Goal: Task Accomplishment & Management: Complete application form

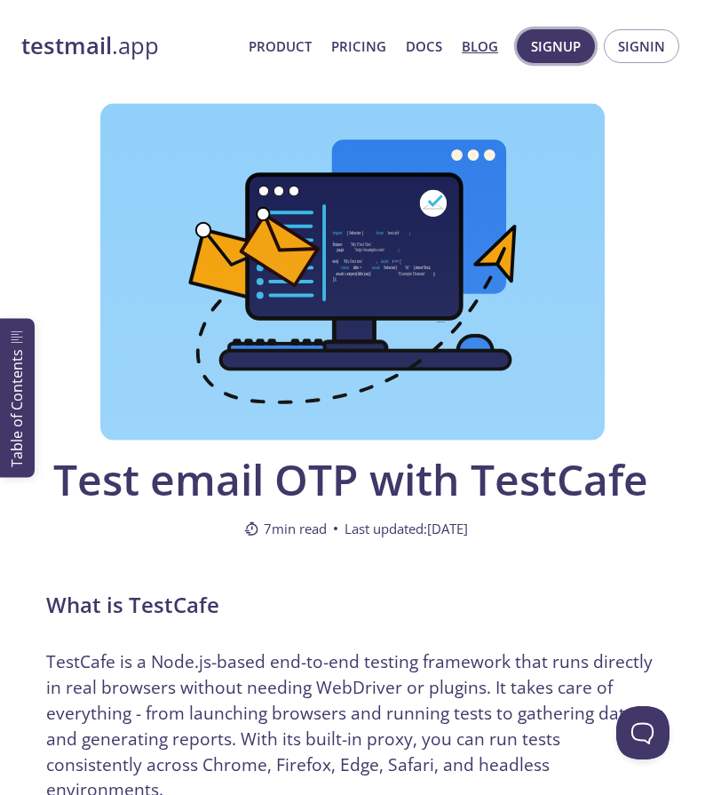
click at [547, 46] on span "Signup" at bounding box center [556, 46] width 50 height 23
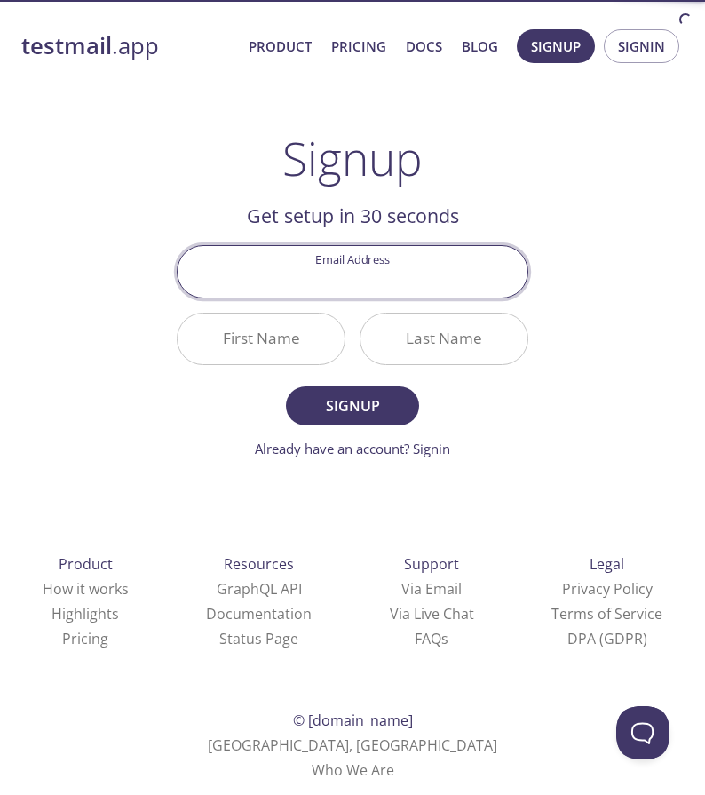
click at [288, 274] on input "Email Address" at bounding box center [353, 271] width 350 height 51
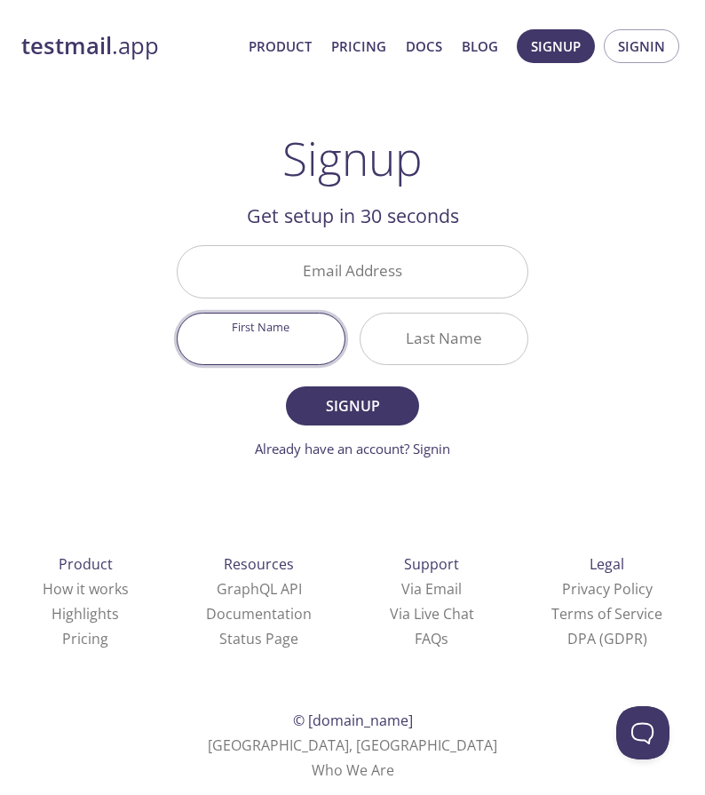
click at [266, 352] on input "First Name" at bounding box center [261, 339] width 167 height 51
type input "Liviu"
click at [428, 346] on input "Last Name" at bounding box center [444, 339] width 167 height 51
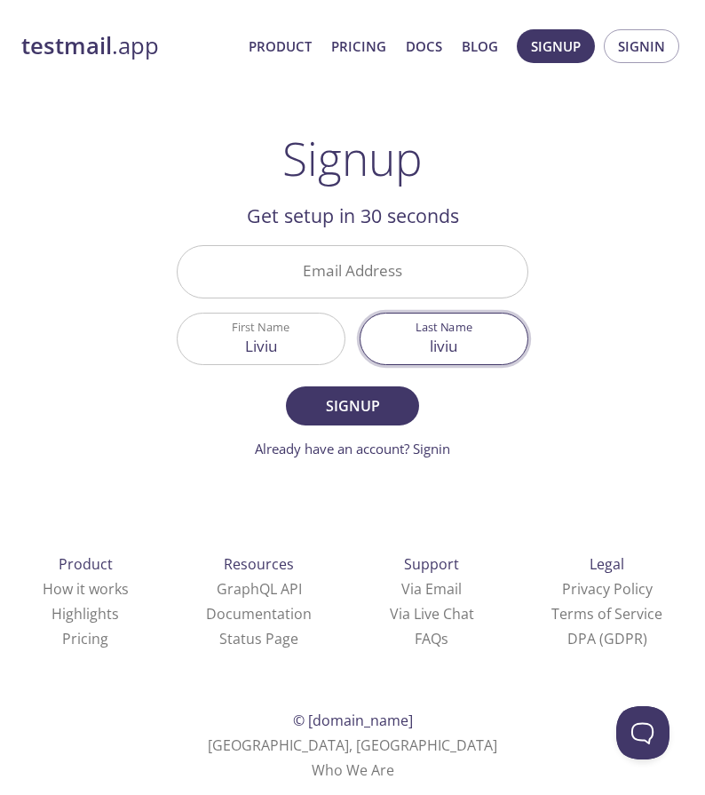
type input "liviu"
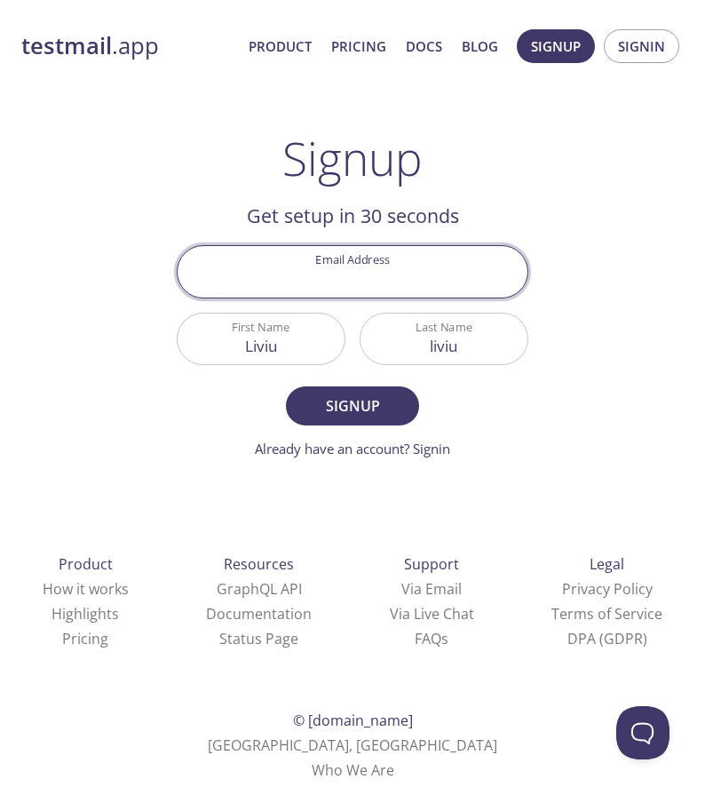
click at [336, 260] on input "Email Address" at bounding box center [353, 271] width 350 height 51
type input "a"
type input "t"
type input "[EMAIL_ADDRESS][DOMAIN_NAME]"
click at [339, 416] on span "Signup" at bounding box center [353, 406] width 94 height 25
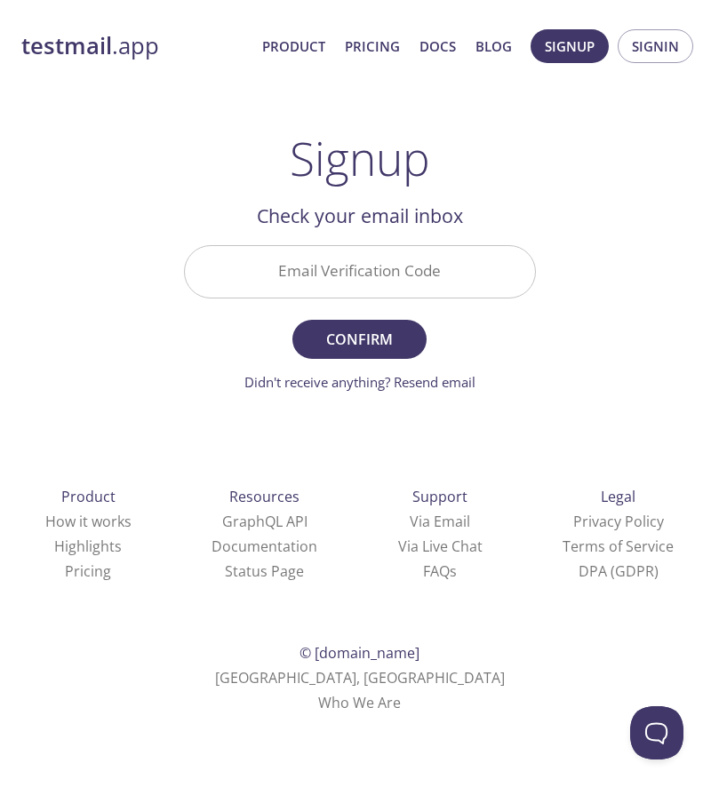
click at [313, 268] on input "Email Verification Code" at bounding box center [360, 271] width 350 height 51
click at [359, 332] on span "Confirm" at bounding box center [359, 339] width 94 height 25
click at [432, 276] on input "112121" at bounding box center [360, 271] width 350 height 51
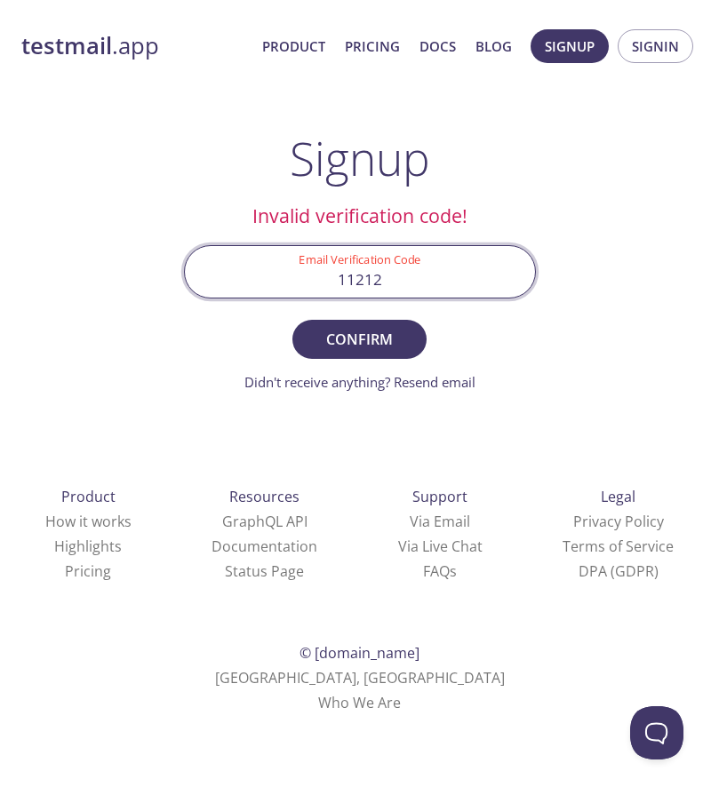
type input "11212"
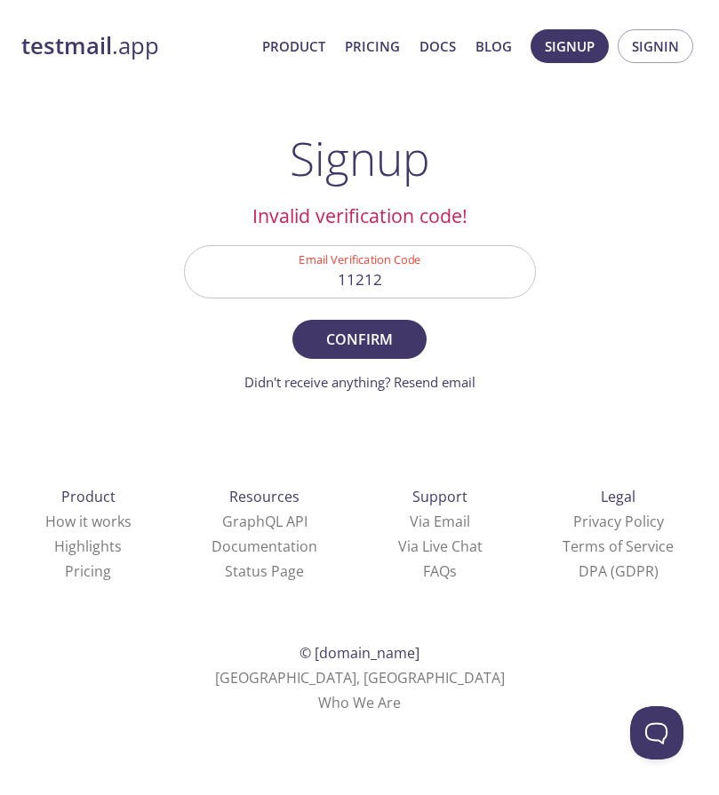
click at [361, 336] on span "Confirm" at bounding box center [359, 339] width 94 height 25
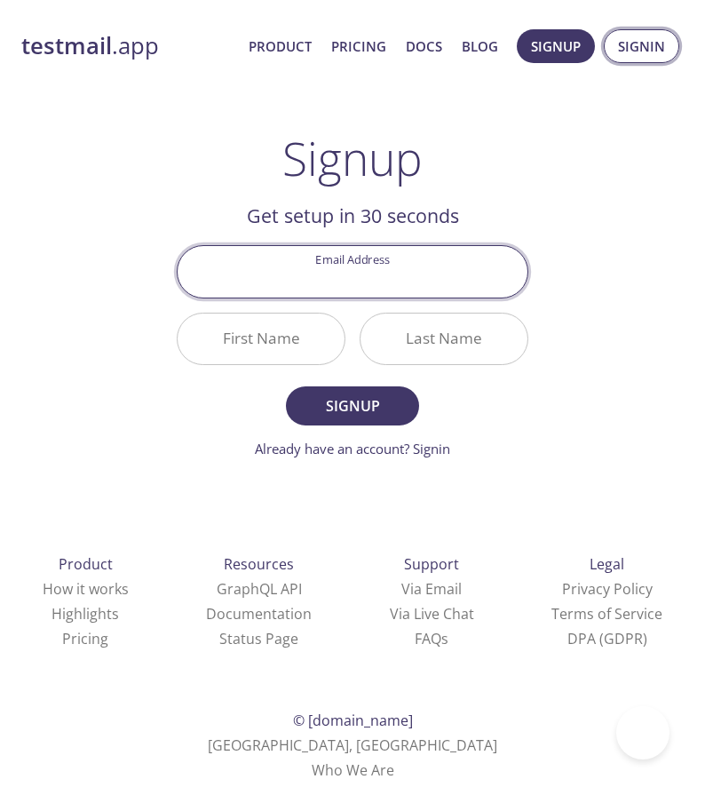
click at [647, 39] on span "Signin" at bounding box center [641, 46] width 47 height 23
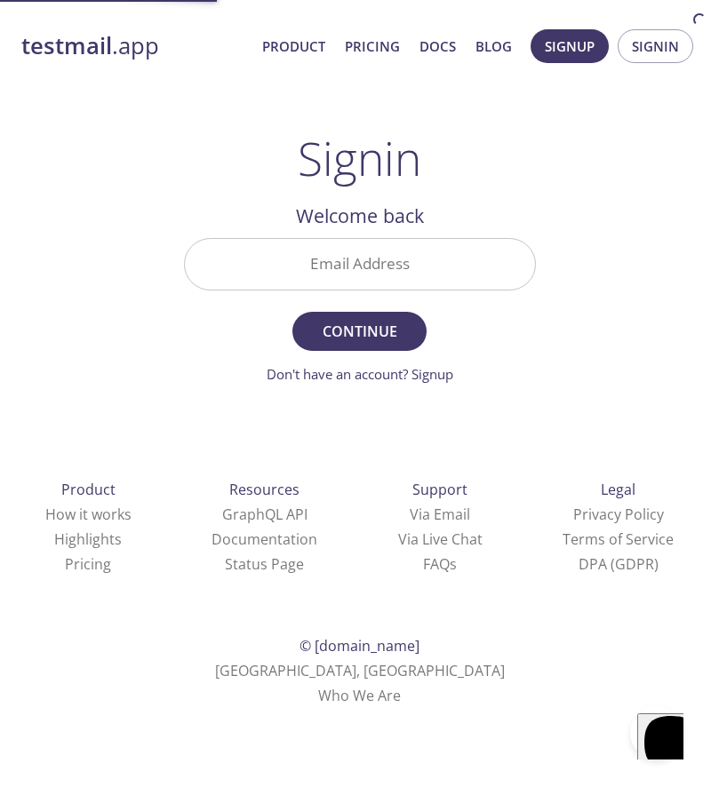
click at [378, 268] on input "Email Address" at bounding box center [360, 264] width 350 height 51
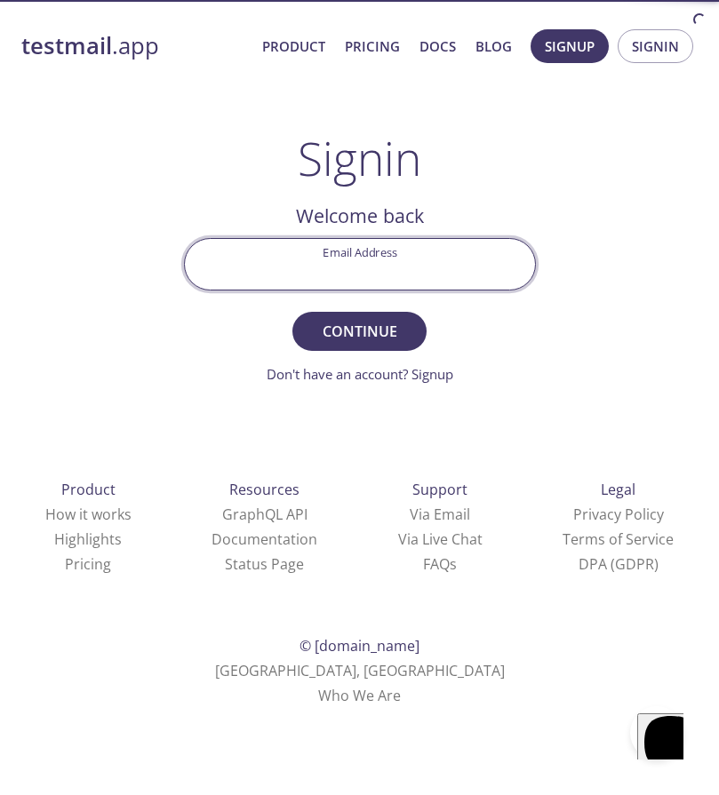
type input "[EMAIL_ADDRESS][DOMAIN_NAME]"
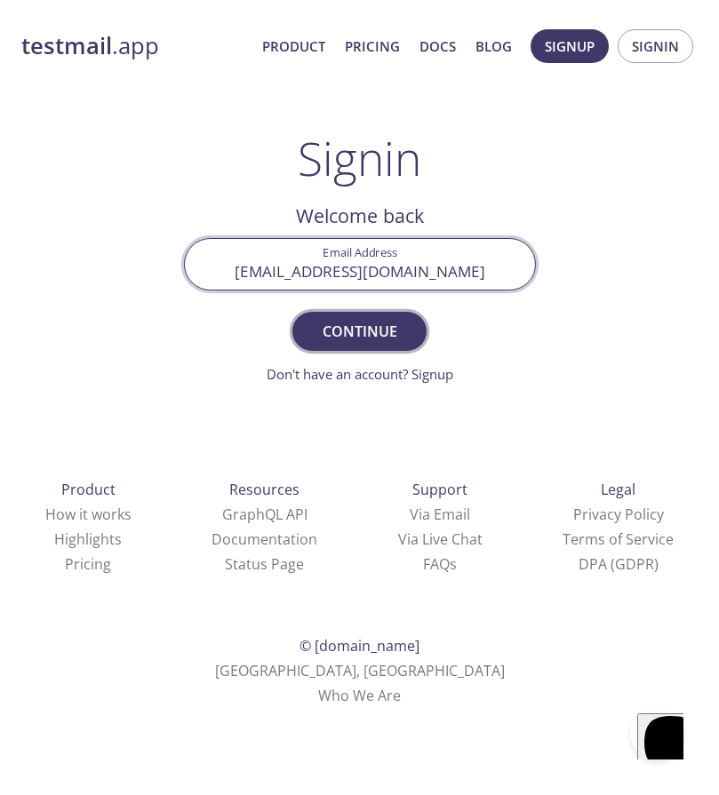
click at [357, 328] on span "Continue" at bounding box center [359, 331] width 94 height 25
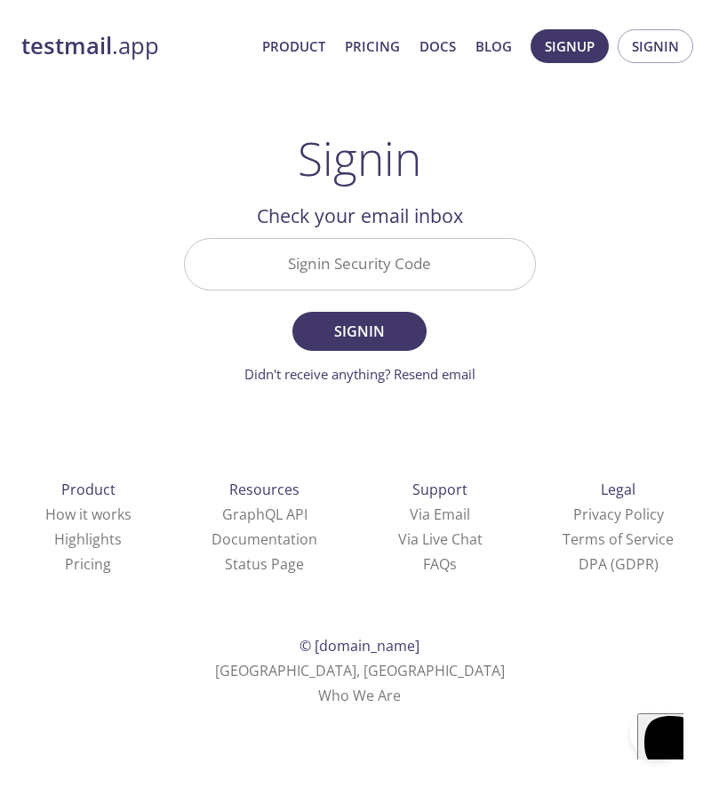
click at [339, 263] on input "Signin Security Code" at bounding box center [360, 264] width 350 height 51
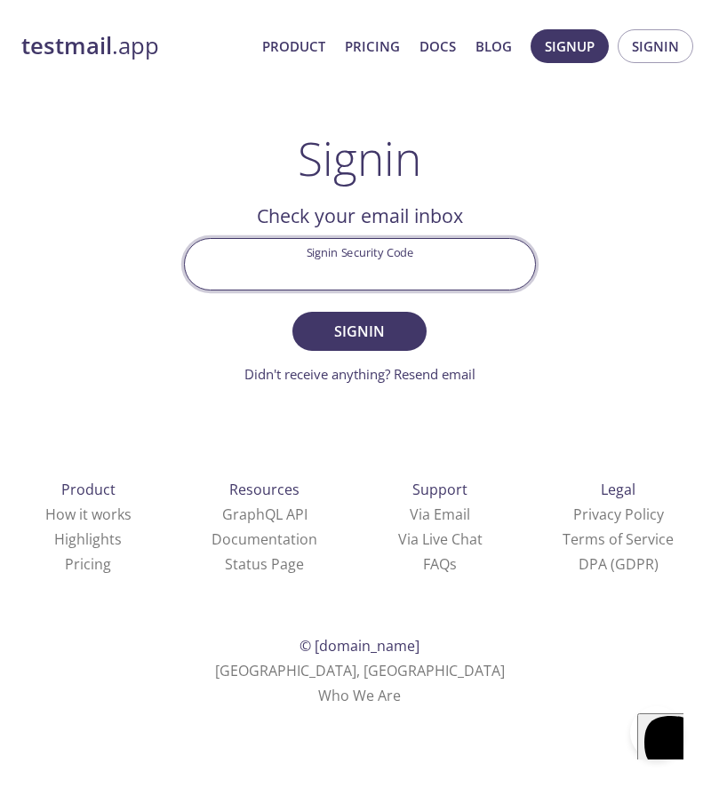
type input "11212"
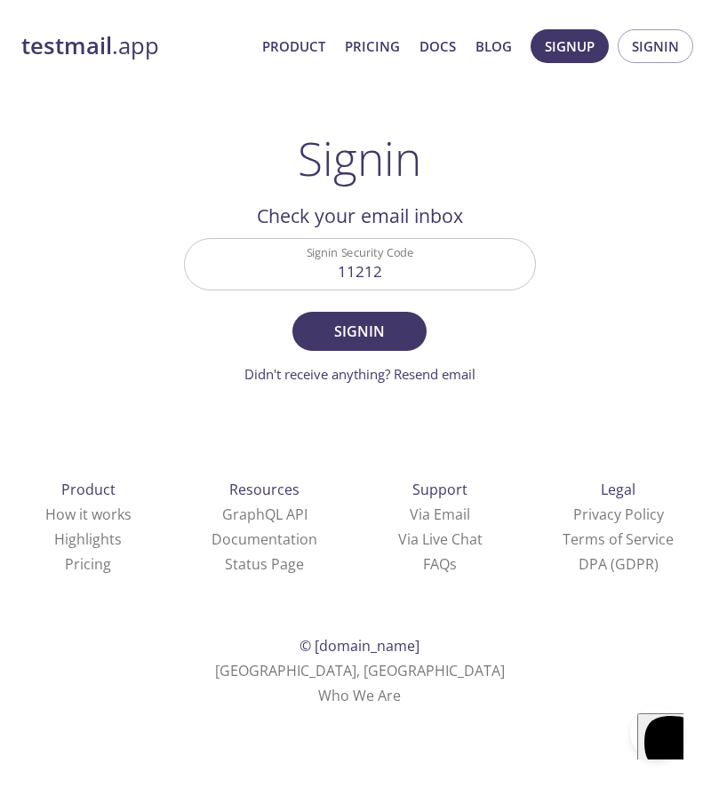
click at [363, 345] on button "Signin" at bounding box center [358, 331] width 133 height 39
click at [279, 287] on input "11212" at bounding box center [360, 264] width 350 height 51
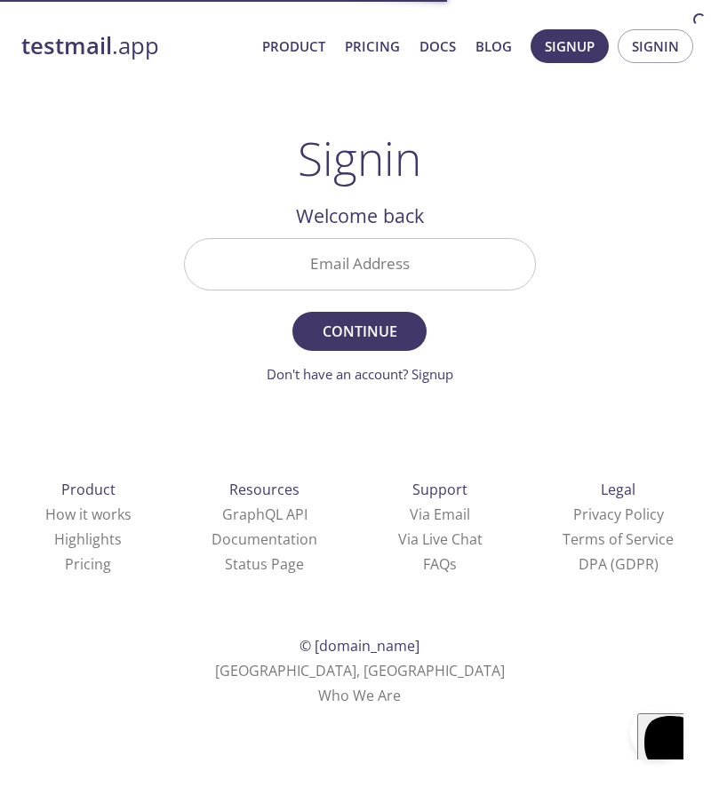
click at [333, 253] on input "Email Address" at bounding box center [360, 264] width 350 height 51
type input "[EMAIL_ADDRESS][DOMAIN_NAME]"
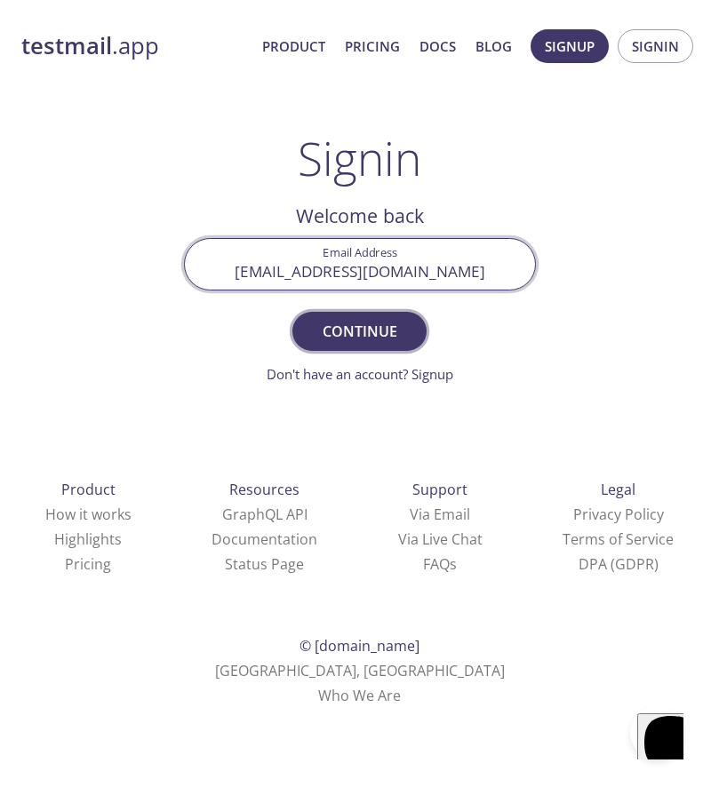
click at [338, 322] on span "Continue" at bounding box center [359, 331] width 94 height 25
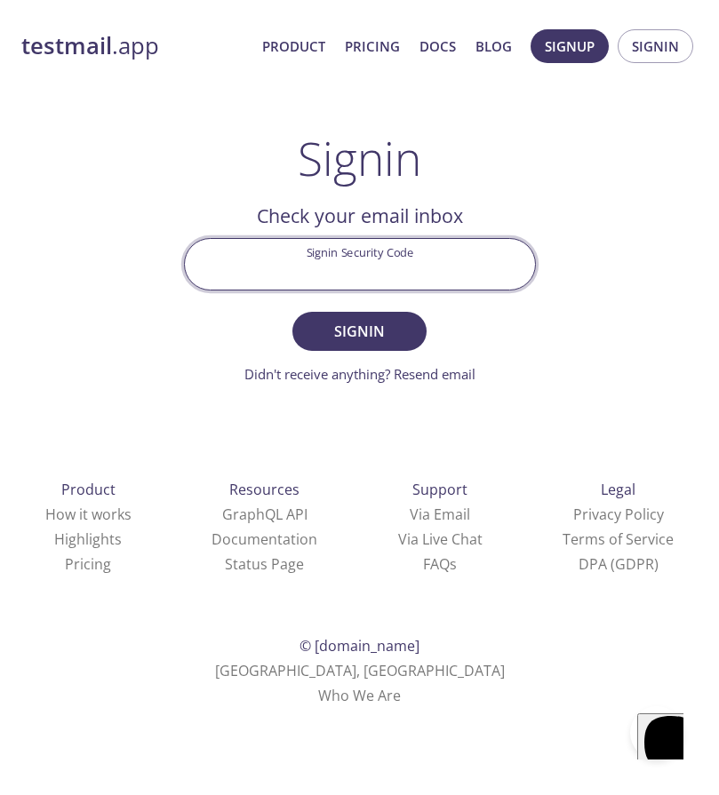
click at [346, 266] on input "Signin Security Code" at bounding box center [360, 264] width 350 height 51
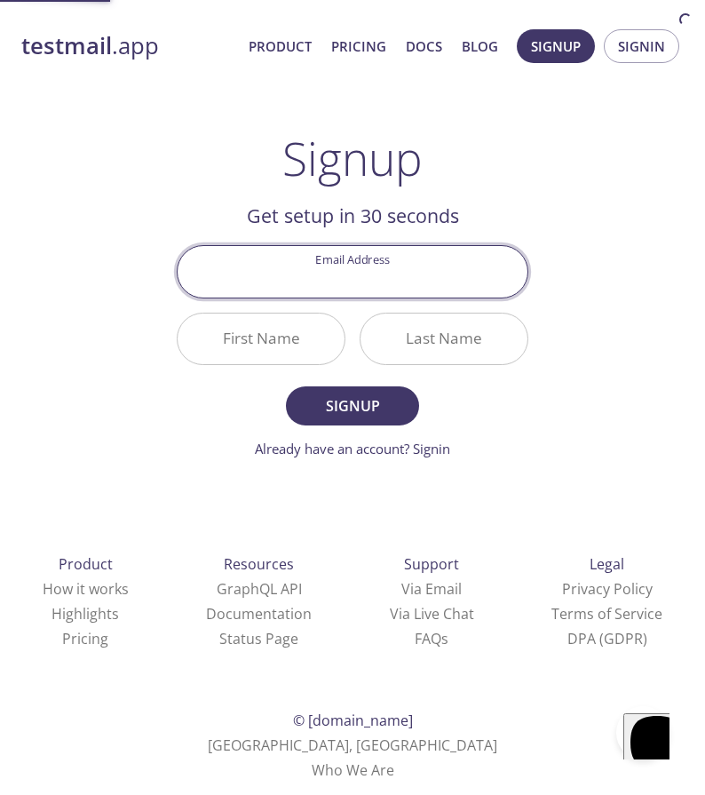
click at [292, 330] on input "First Name" at bounding box center [261, 339] width 167 height 51
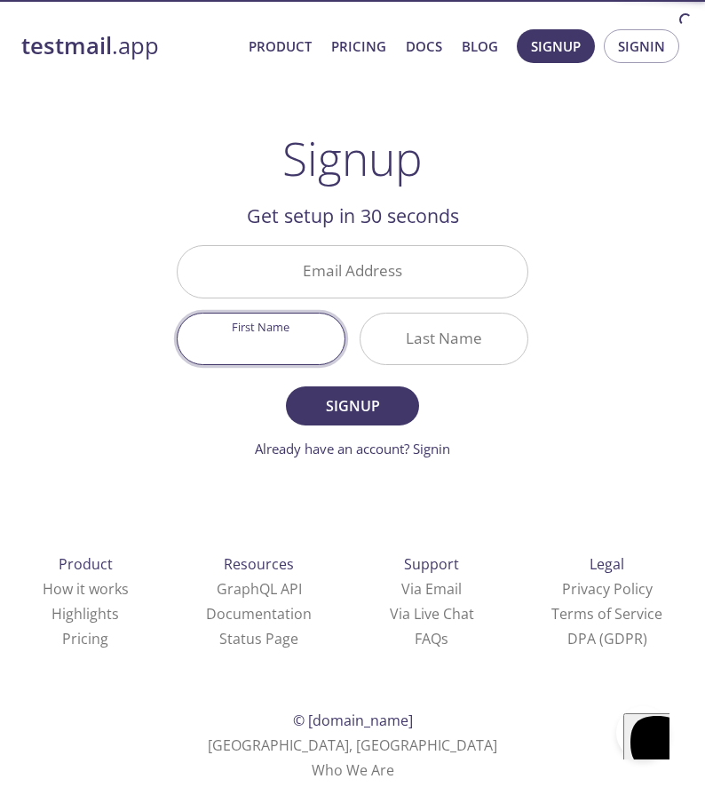
click at [353, 283] on input "Email Address" at bounding box center [353, 271] width 350 height 51
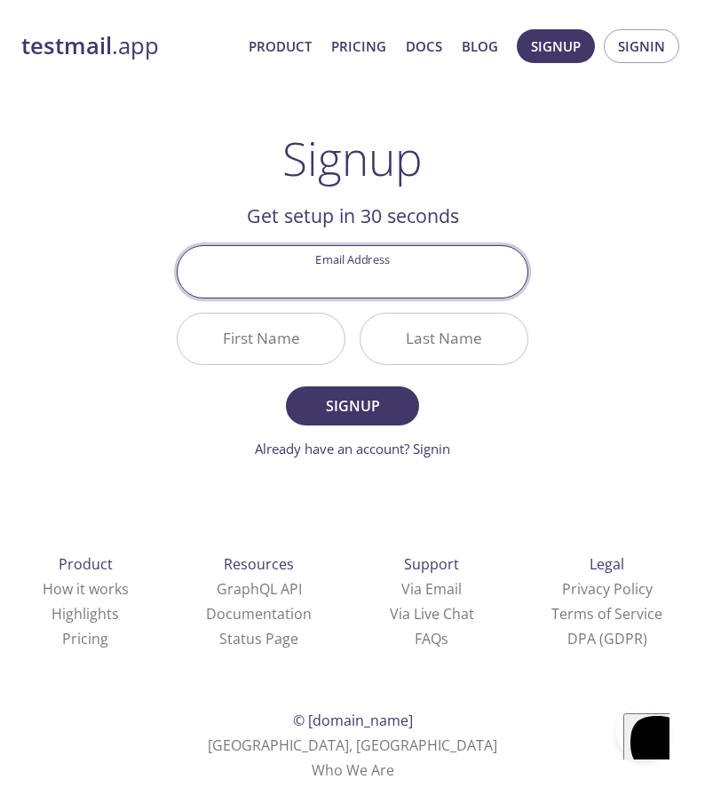
type input "[EMAIL_ADDRESS][DOMAIN_NAME]"
click at [641, 46] on span "Signin" at bounding box center [641, 46] width 47 height 23
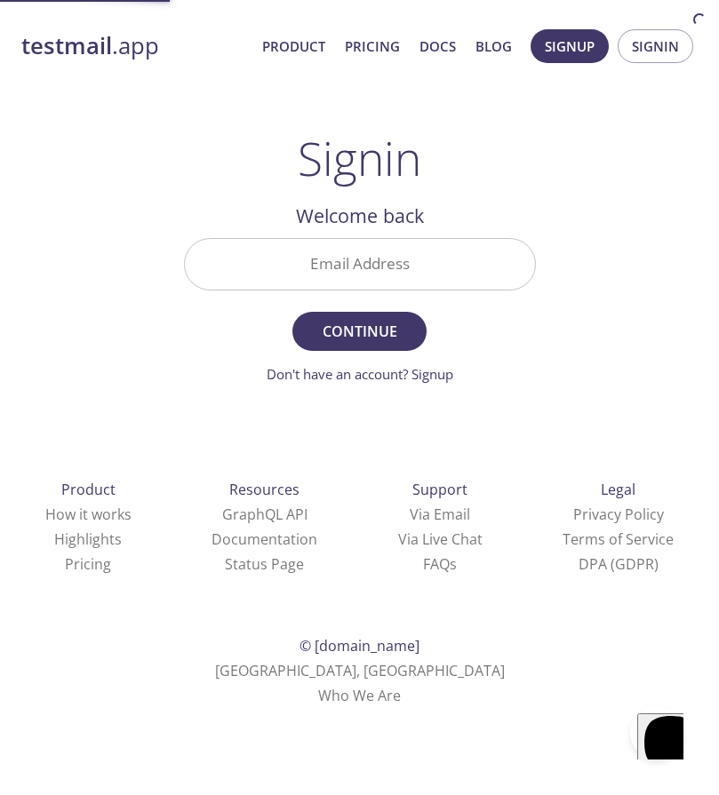
click at [331, 258] on input "Email Address" at bounding box center [360, 264] width 350 height 51
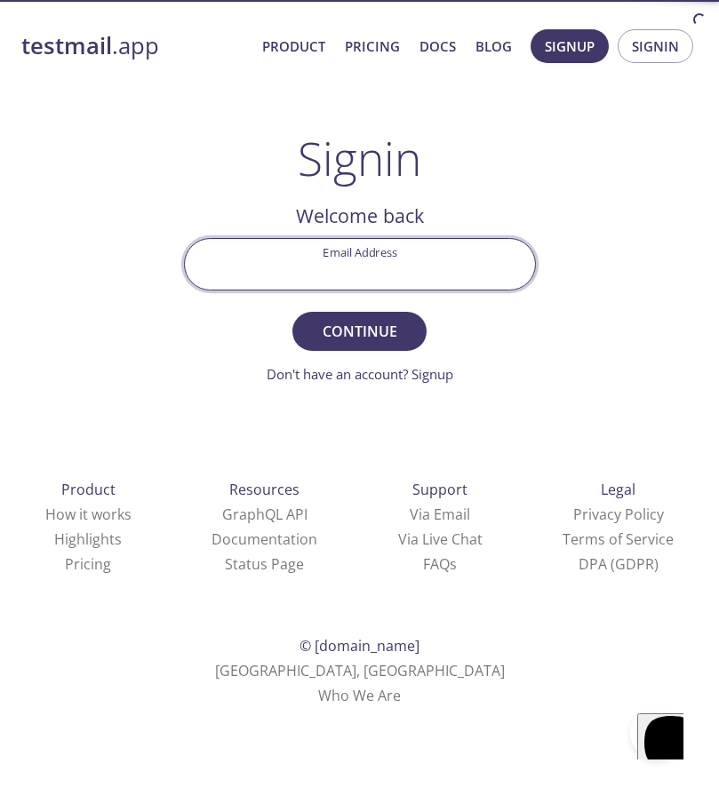
type input "[EMAIL_ADDRESS][DOMAIN_NAME]"
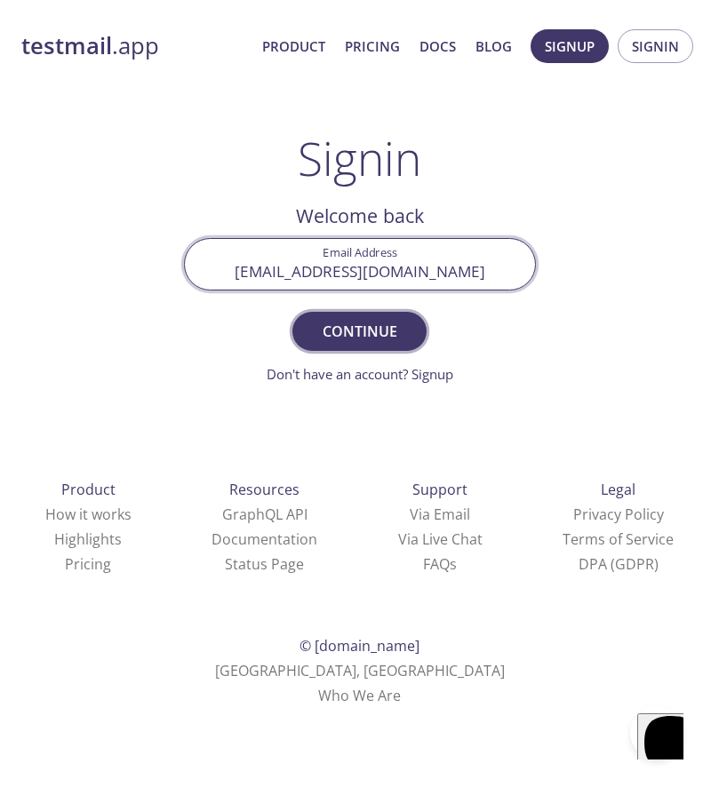
click at [350, 333] on span "Continue" at bounding box center [359, 331] width 94 height 25
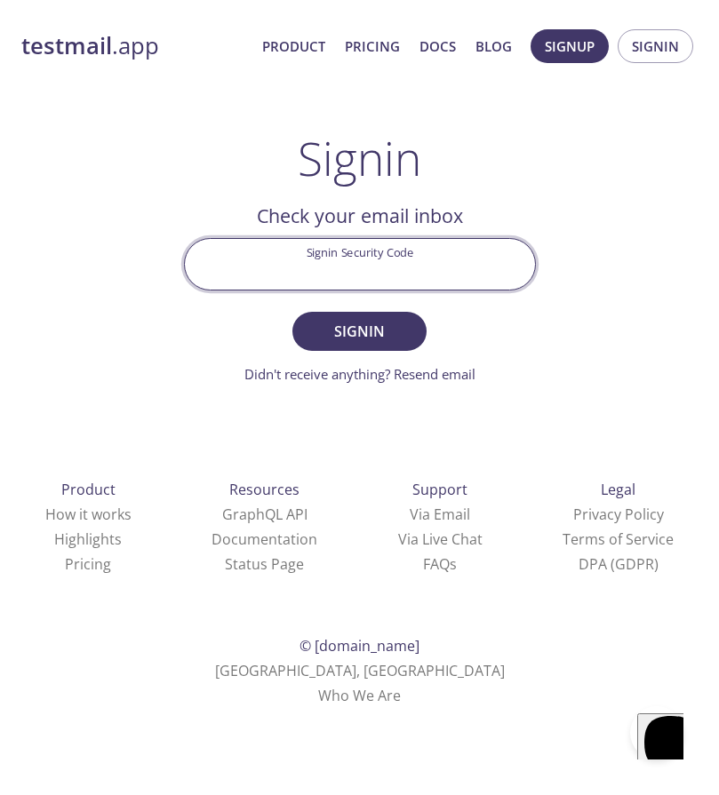
click at [337, 278] on input "Signin Security Code" at bounding box center [360, 264] width 350 height 51
type input "QTVDULW"
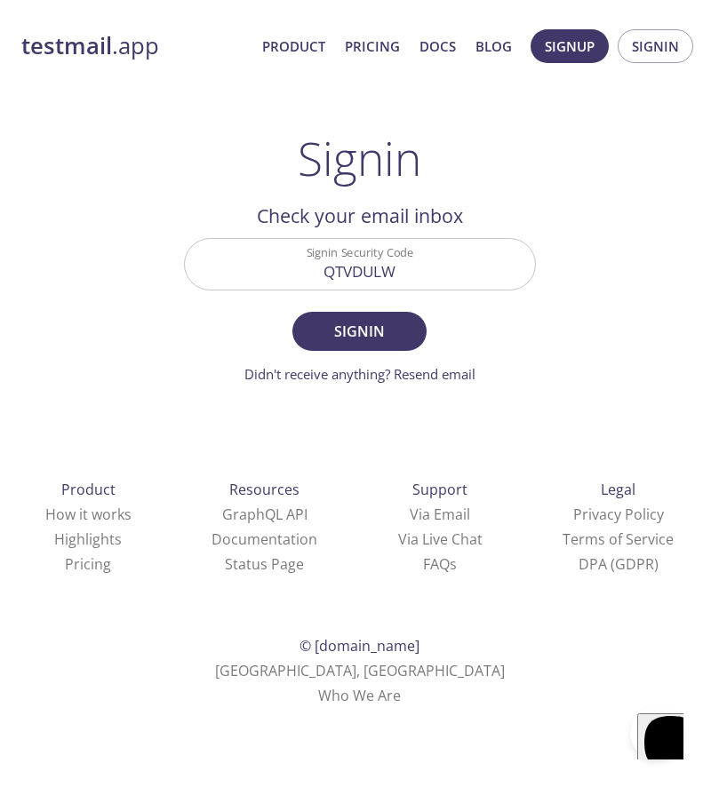
click at [387, 326] on span "Signin" at bounding box center [359, 331] width 94 height 25
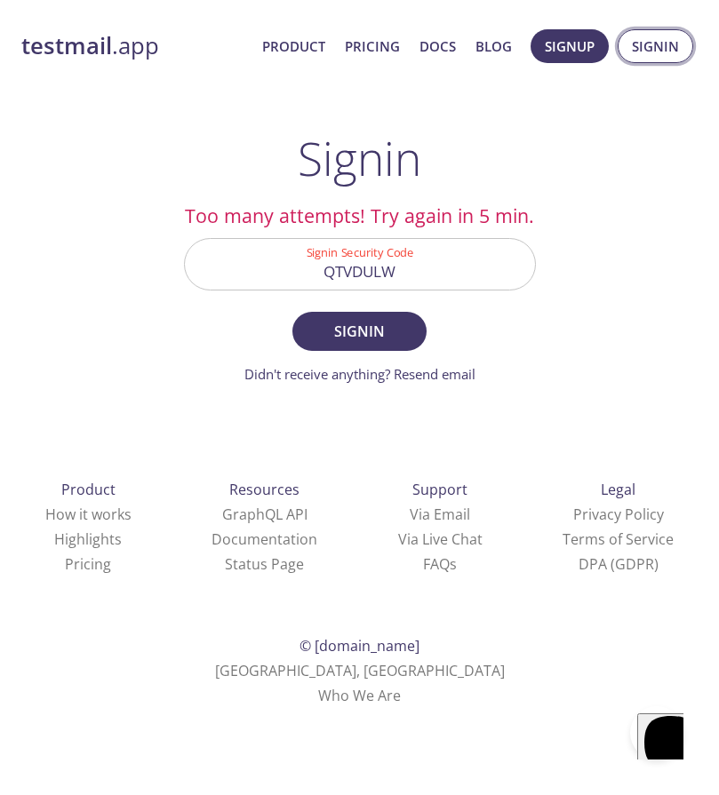
click at [647, 48] on span "Signin" at bounding box center [655, 46] width 47 height 23
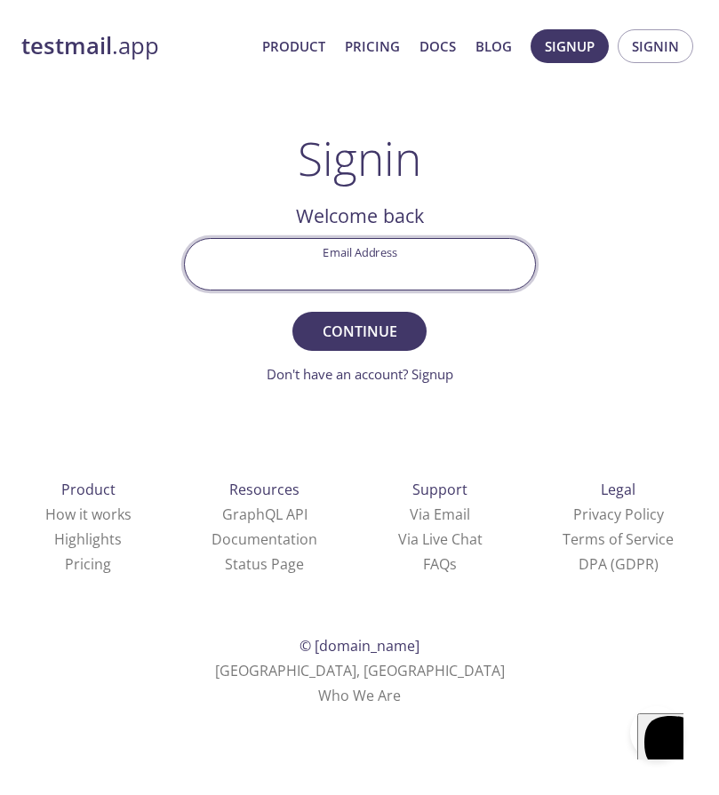
click at [350, 269] on input "Email Address" at bounding box center [360, 264] width 350 height 51
type input "[EMAIL_ADDRESS][DOMAIN_NAME]"
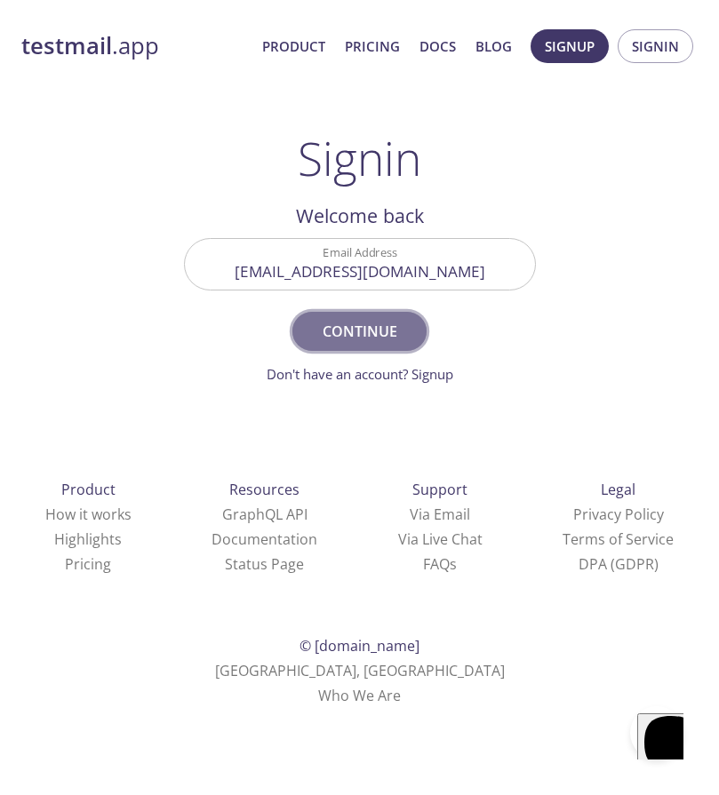
click at [354, 323] on span "Continue" at bounding box center [359, 331] width 94 height 25
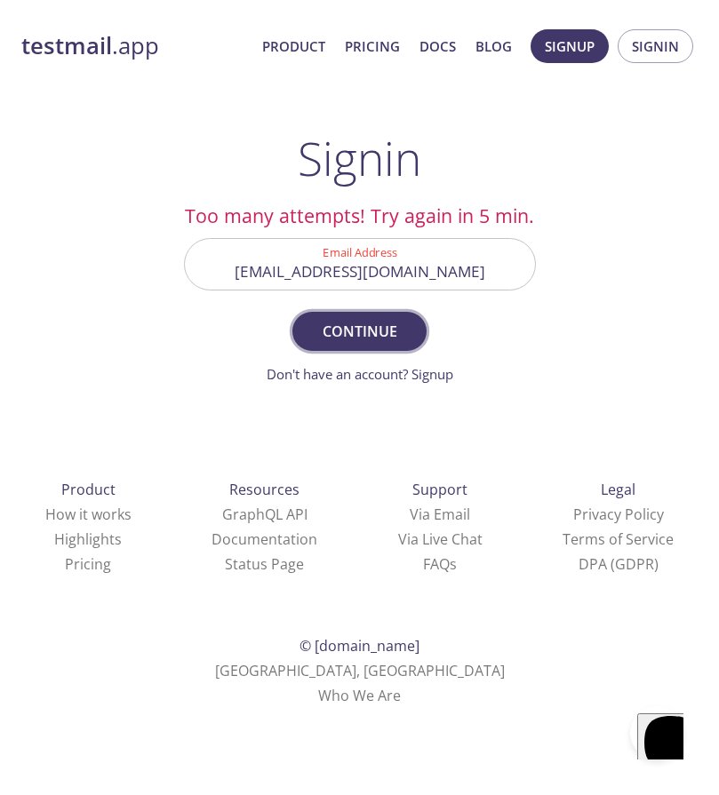
click at [384, 344] on span "Continue" at bounding box center [359, 331] width 94 height 25
click at [392, 371] on link "Don't have an account? Signup" at bounding box center [359, 374] width 187 height 18
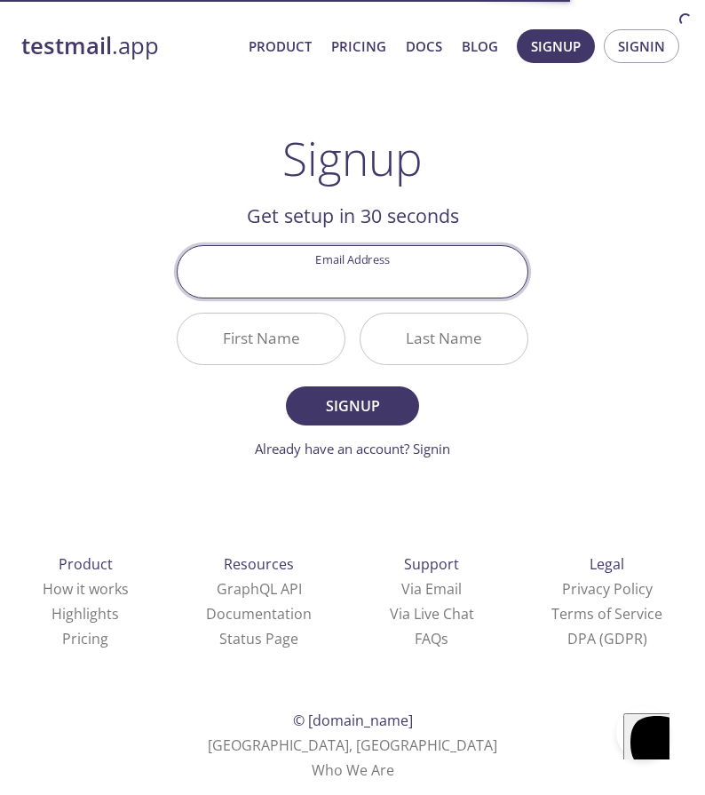
drag, startPoint x: 369, startPoint y: 284, endPoint x: 356, endPoint y: 298, distance: 18.2
click at [369, 284] on input "Email Address" at bounding box center [353, 271] width 350 height 51
click at [255, 346] on input "First Name" at bounding box center [261, 339] width 167 height 51
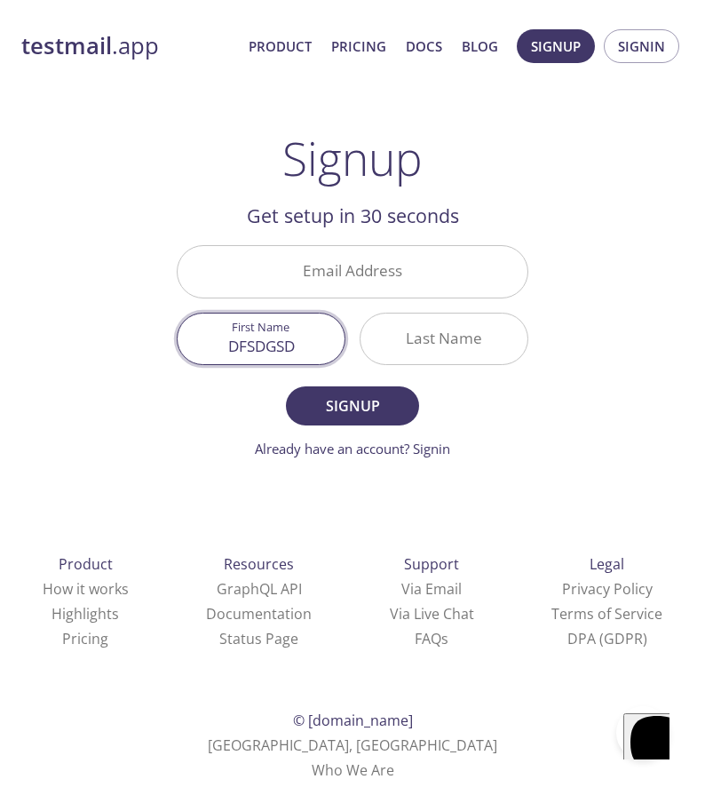
type input "DFSDGSD"
click at [439, 346] on input "Last Name" at bounding box center [444, 339] width 167 height 51
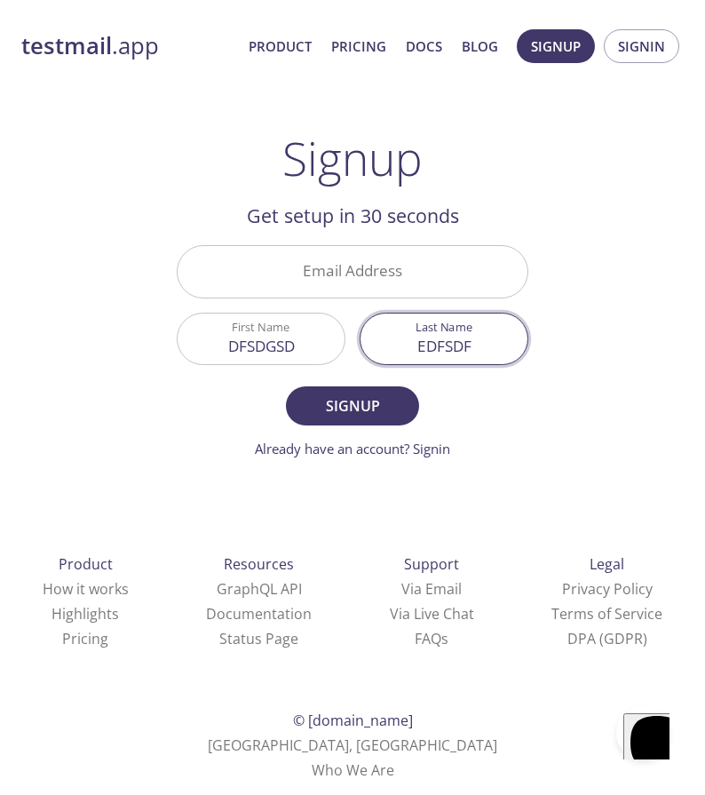
type input "EDFSDF"
click at [386, 278] on input "Email Address" at bounding box center [353, 271] width 350 height 51
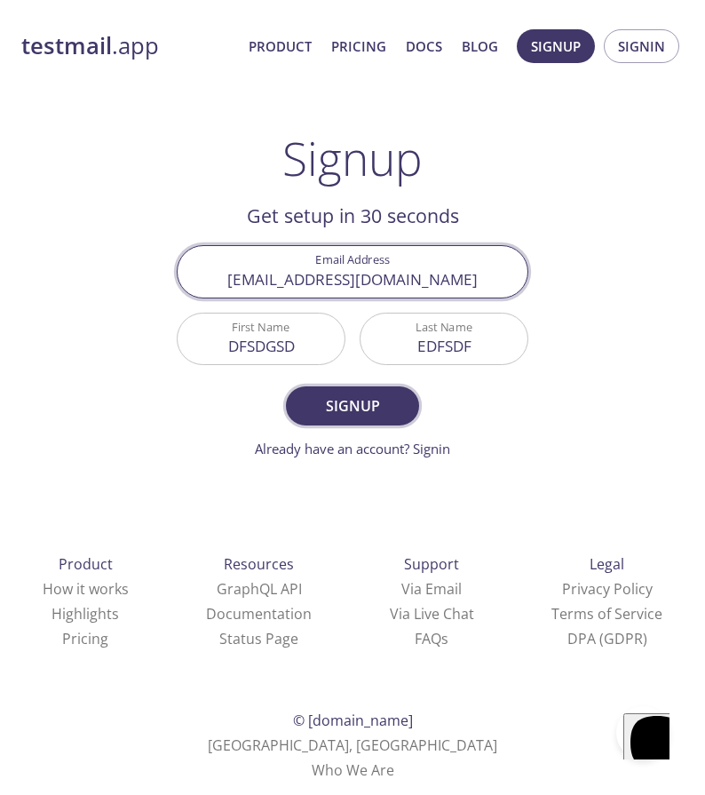
type input "[EMAIL_ADDRESS][DOMAIN_NAME]"
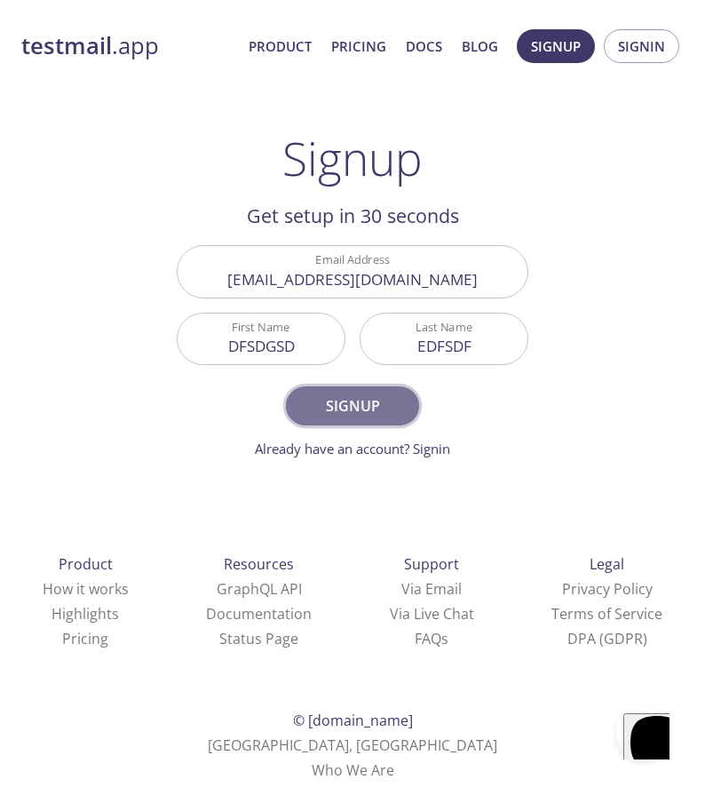
click at [350, 420] on button "Signup" at bounding box center [352, 405] width 133 height 39
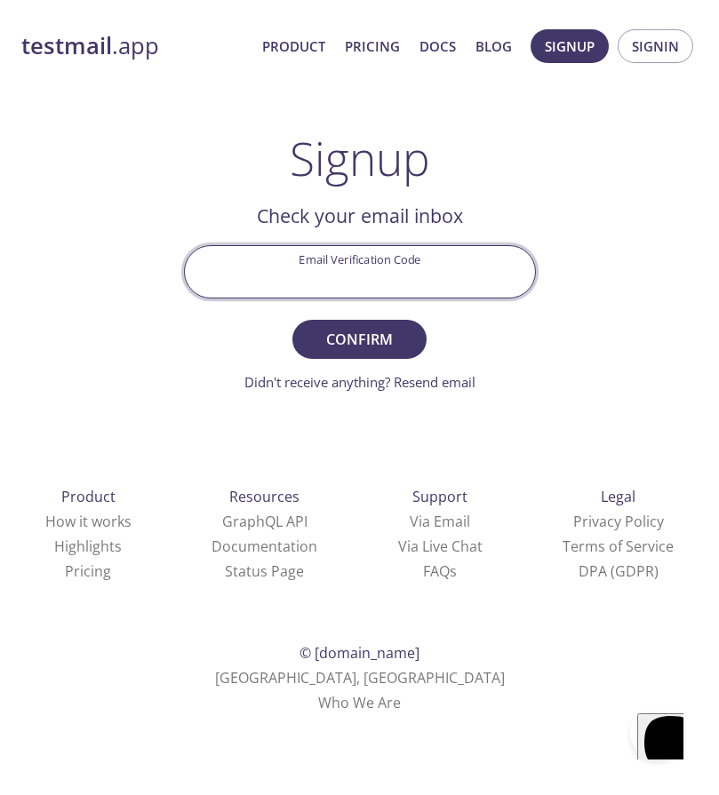
click at [311, 268] on input "Email Verification Code" at bounding box center [360, 271] width 350 height 51
type input "qw838y1"
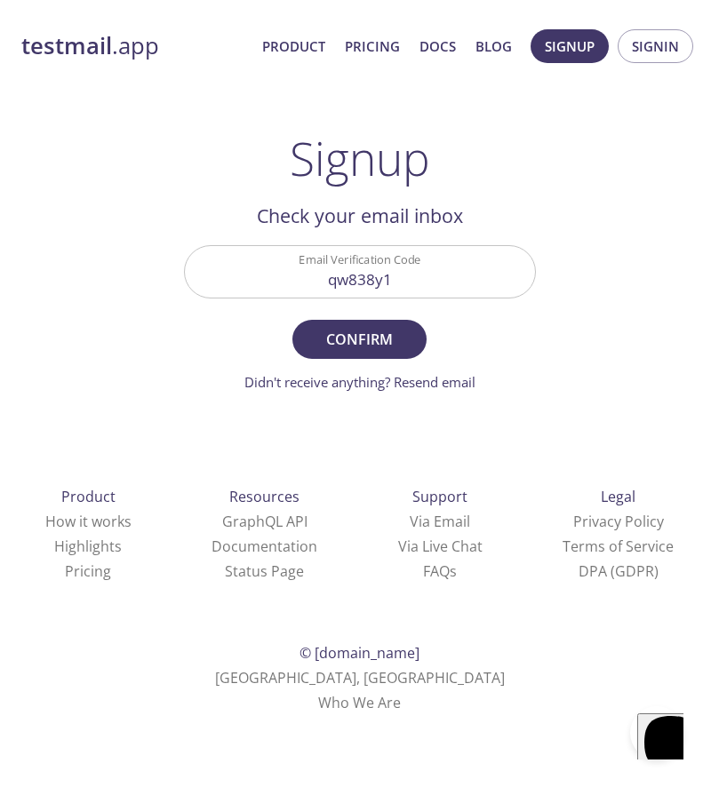
click at [379, 338] on span "Confirm" at bounding box center [359, 339] width 94 height 25
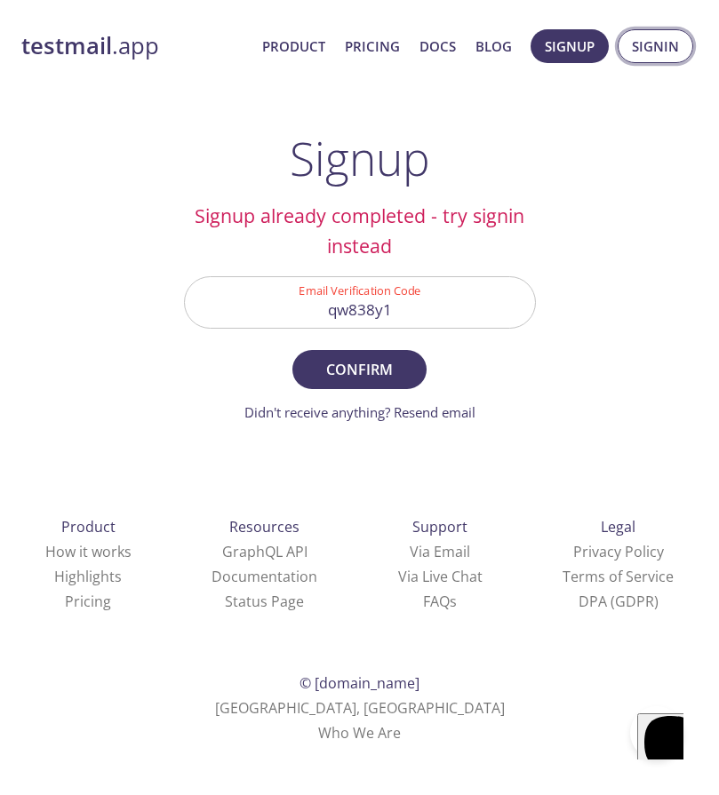
click at [667, 44] on span "Signin" at bounding box center [655, 46] width 47 height 23
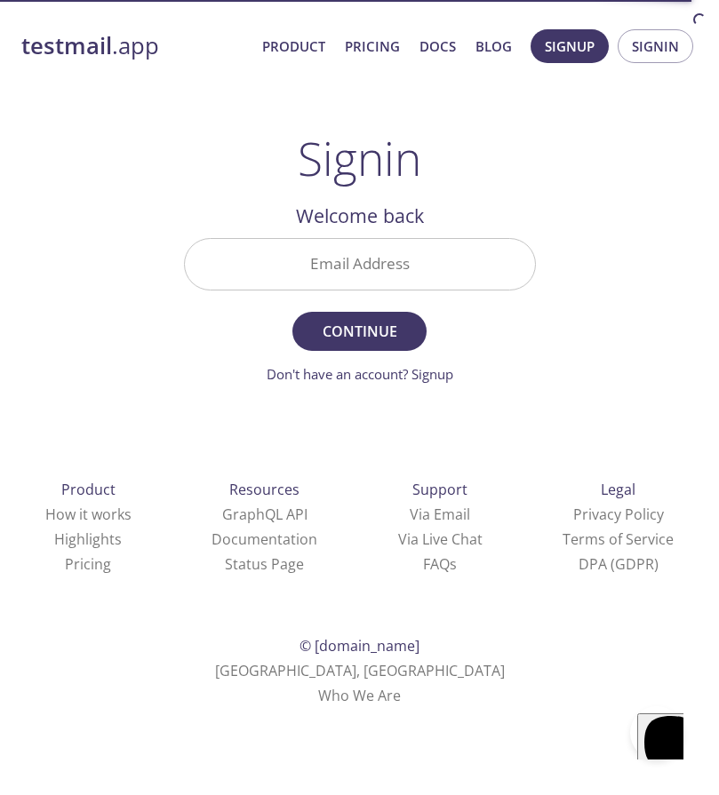
drag, startPoint x: 351, startPoint y: 268, endPoint x: 354, endPoint y: 278, distance: 10.1
click at [351, 268] on input "Email Address" at bounding box center [360, 264] width 350 height 51
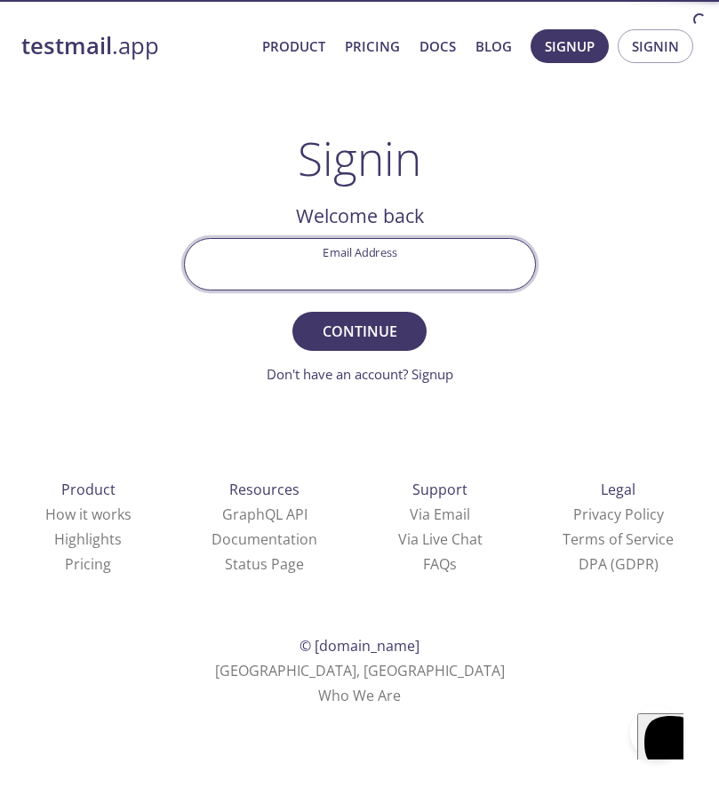
type input "[EMAIL_ADDRESS][DOMAIN_NAME]"
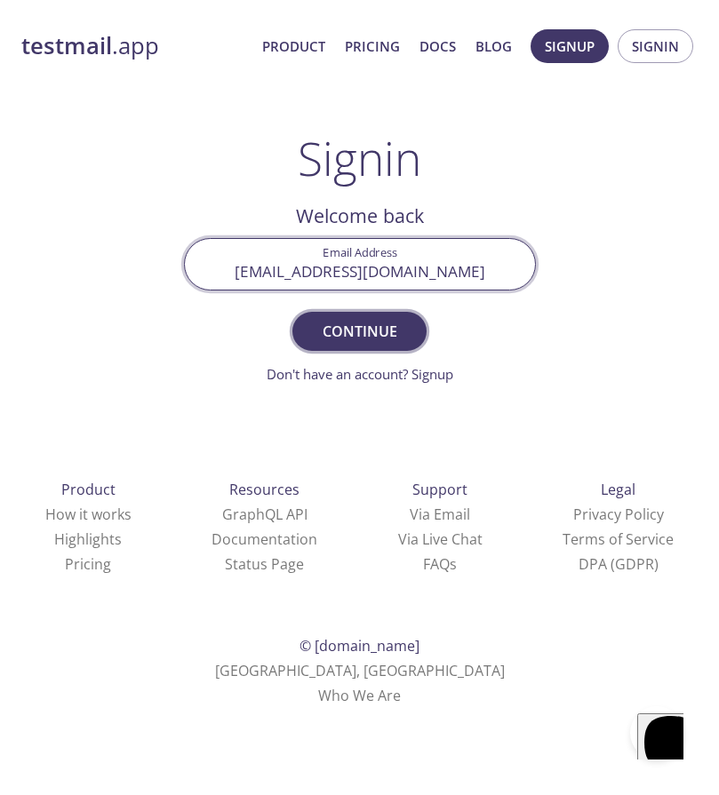
click at [353, 327] on span "Continue" at bounding box center [359, 331] width 94 height 25
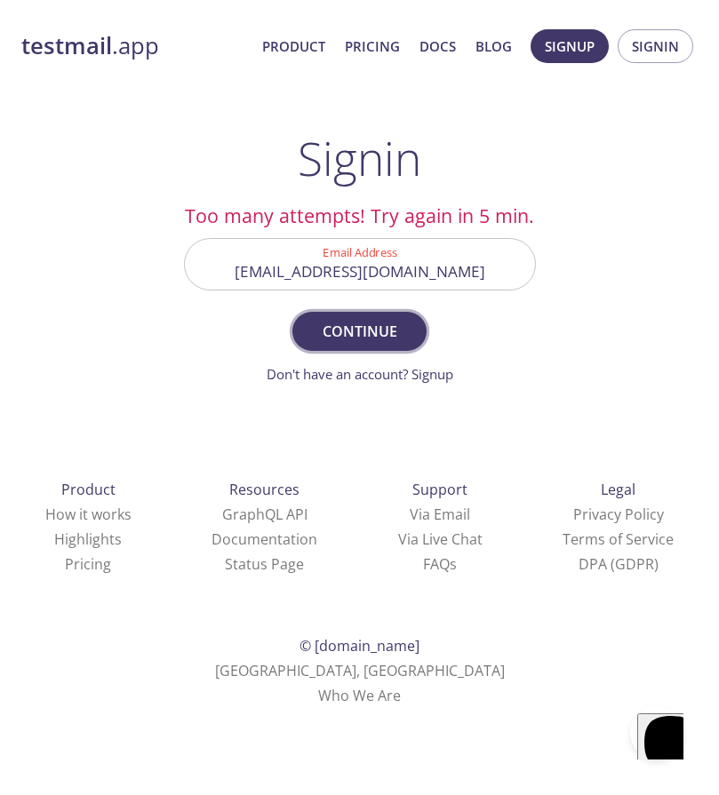
click at [339, 330] on span "Continue" at bounding box center [359, 331] width 94 height 25
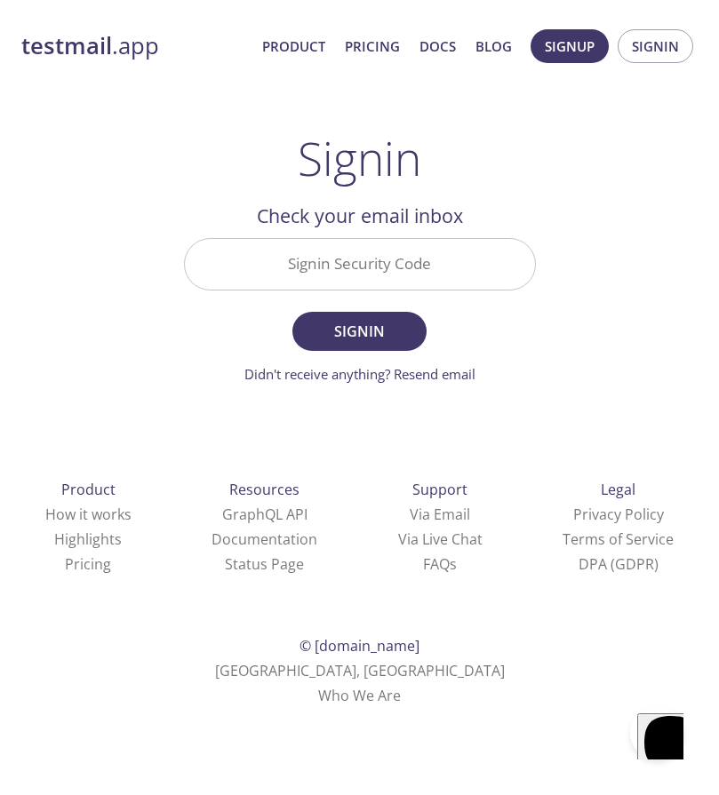
click at [381, 278] on input "Signin Security Code" at bounding box center [360, 264] width 350 height 51
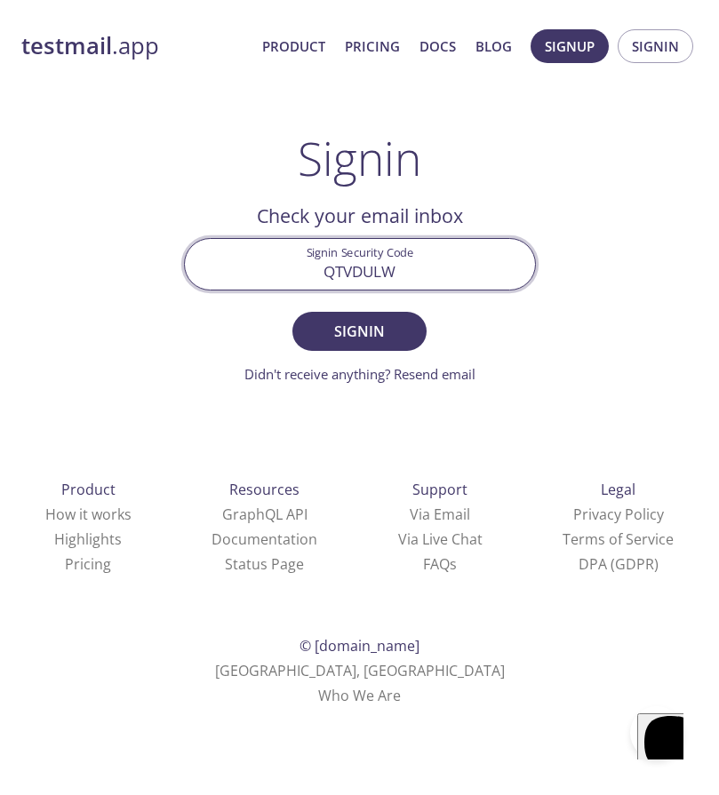
type input "QTVDULW"
click at [369, 332] on span "Signin" at bounding box center [359, 331] width 94 height 25
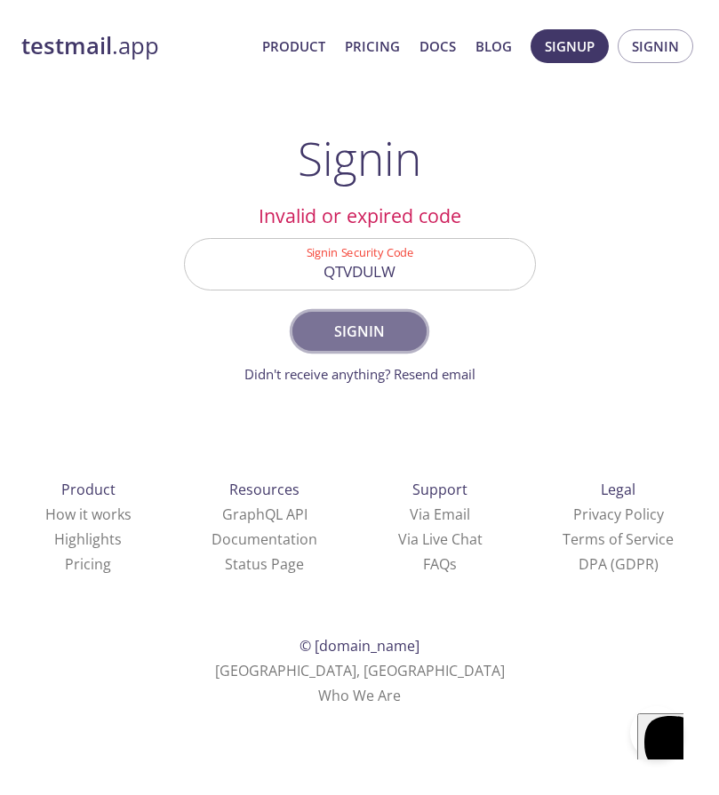
click at [356, 323] on span "Signin" at bounding box center [359, 331] width 94 height 25
click at [378, 337] on span "Signin" at bounding box center [359, 331] width 94 height 25
